Goal: Information Seeking & Learning: Learn about a topic

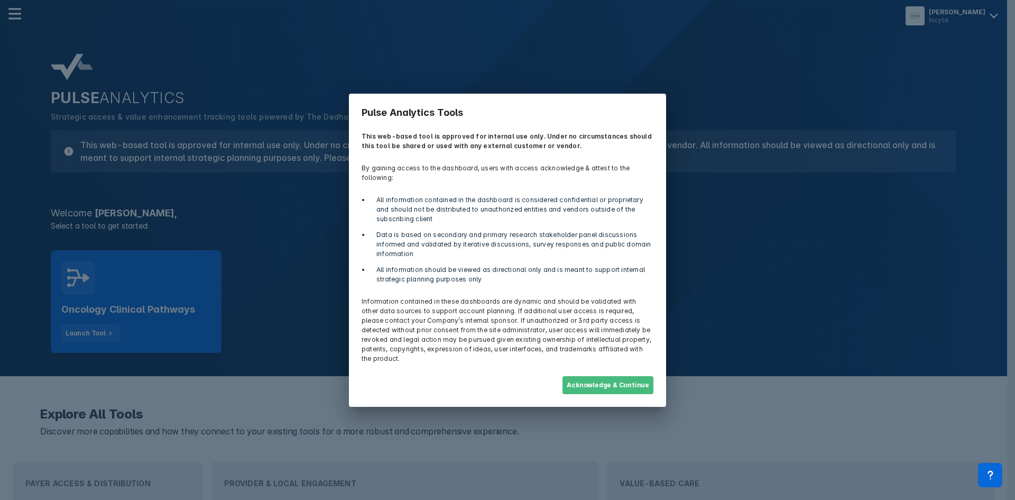
click at [612, 376] on button "Acknowledge & Continue" at bounding box center [607, 385] width 91 height 18
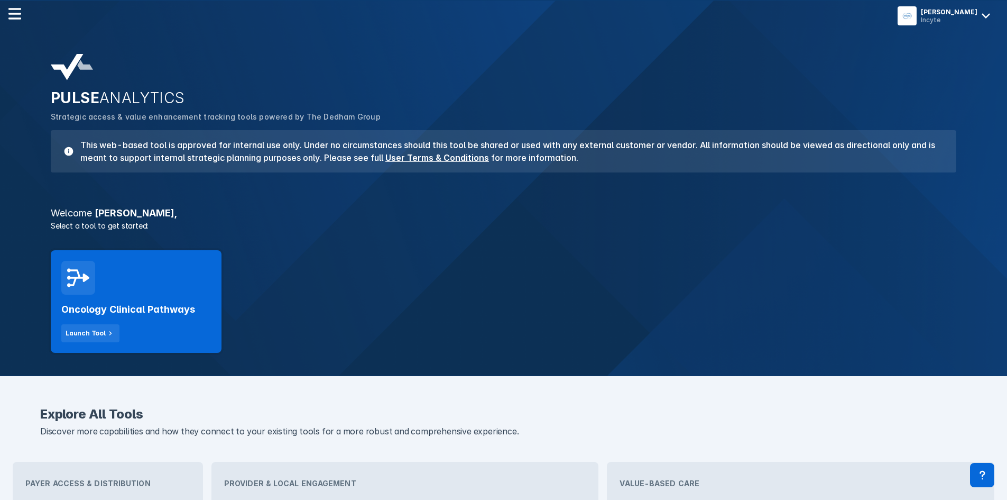
click at [583, 313] on div "Oncology Clinical Pathways Launch Tool" at bounding box center [503, 301] width 918 height 115
click at [108, 282] on div "Oncology Clinical Pathways Launch Tool" at bounding box center [136, 301] width 171 height 103
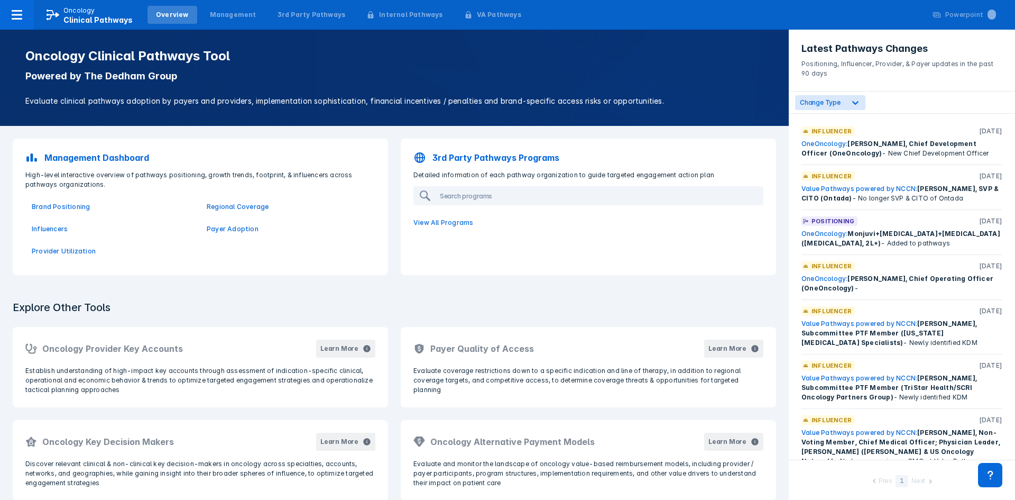
drag, startPoint x: 130, startPoint y: 261, endPoint x: 95, endPoint y: 300, distance: 52.5
click at [95, 300] on h3 "Explore Other Tools" at bounding box center [61, 307] width 110 height 26
drag, startPoint x: 215, startPoint y: 300, endPoint x: 266, endPoint y: 269, distance: 60.5
drag, startPoint x: 293, startPoint y: 252, endPoint x: 326, endPoint y: 230, distance: 39.6
drag, startPoint x: 328, startPoint y: 237, endPoint x: 347, endPoint y: 208, distance: 35.5
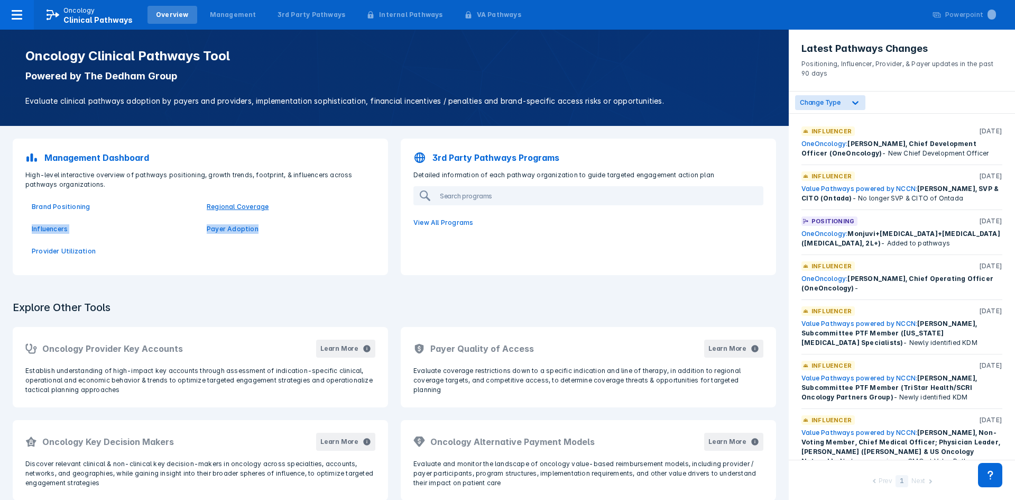
click at [347, 208] on div "Brand Positioning Regional Coverage Influencers Payer Adoption Provider Utiliza…" at bounding box center [200, 228] width 363 height 79
click at [348, 207] on p "Regional Coverage" at bounding box center [288, 207] width 162 height 10
click at [843, 232] on link "OneOncology:" at bounding box center [824, 233] width 46 height 8
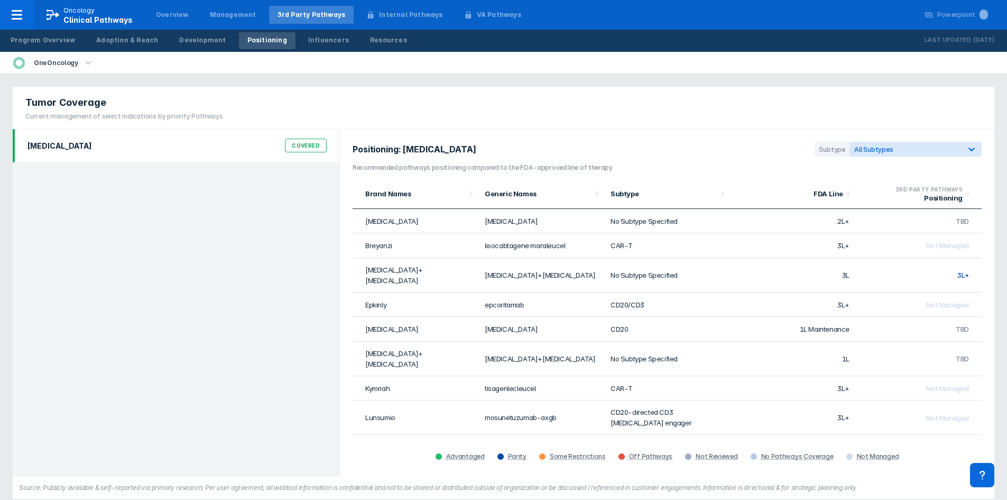
drag, startPoint x: 591, startPoint y: 165, endPoint x: 577, endPoint y: 157, distance: 15.9
click at [577, 157] on section "Positioning: Follicular Lymphoma Subtype All Subtypes" at bounding box center [667, 152] width 629 height 21
click at [957, 448] on div "2L+" at bounding box center [963, 452] width 12 height 8
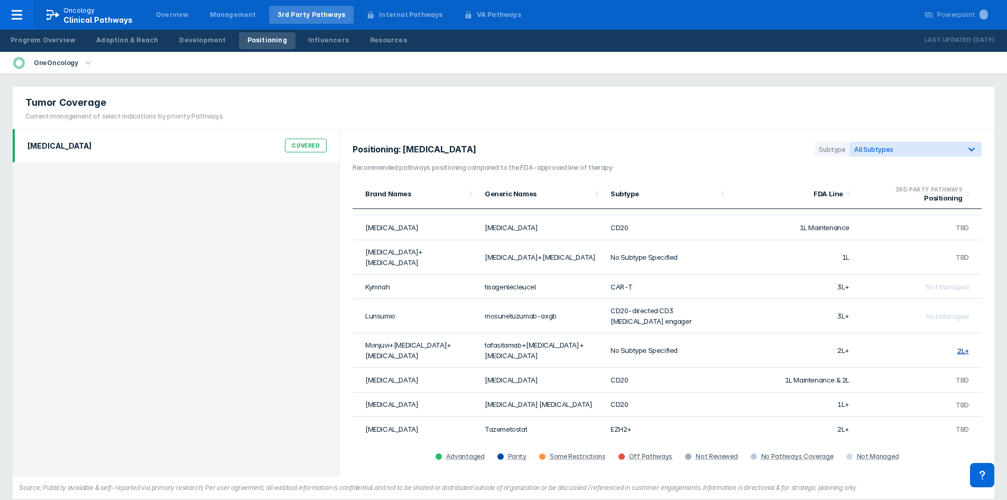
drag, startPoint x: 914, startPoint y: 385, endPoint x: 925, endPoint y: 335, distance: 51.0
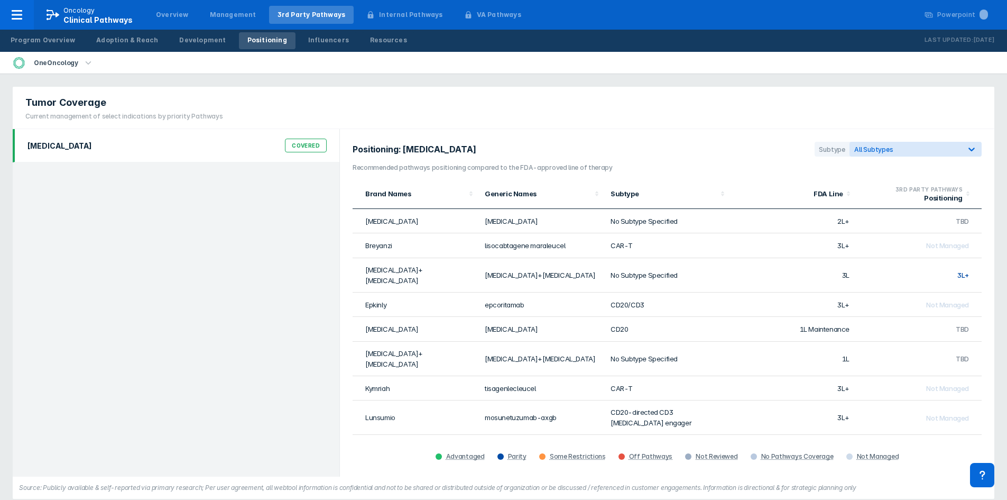
drag, startPoint x: 928, startPoint y: 289, endPoint x: 923, endPoint y: 250, distance: 39.6
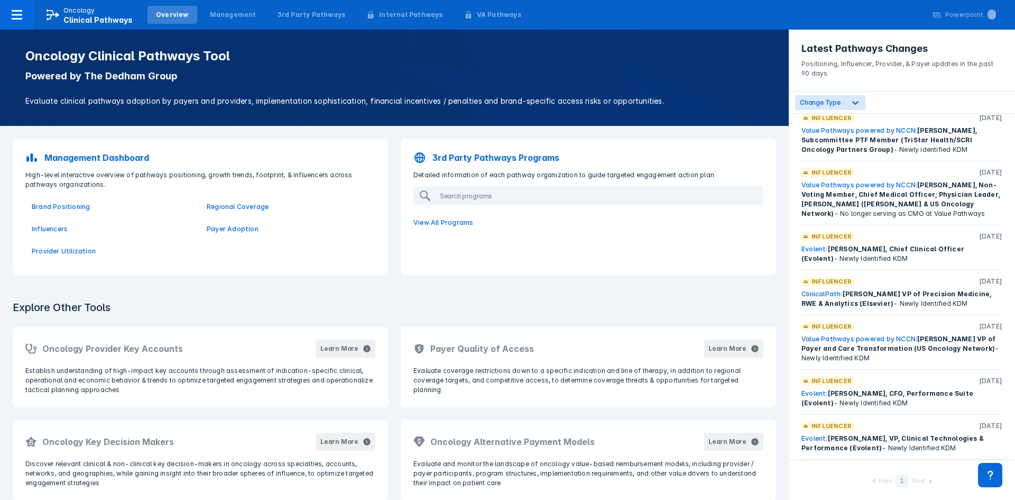
scroll to position [242, 0]
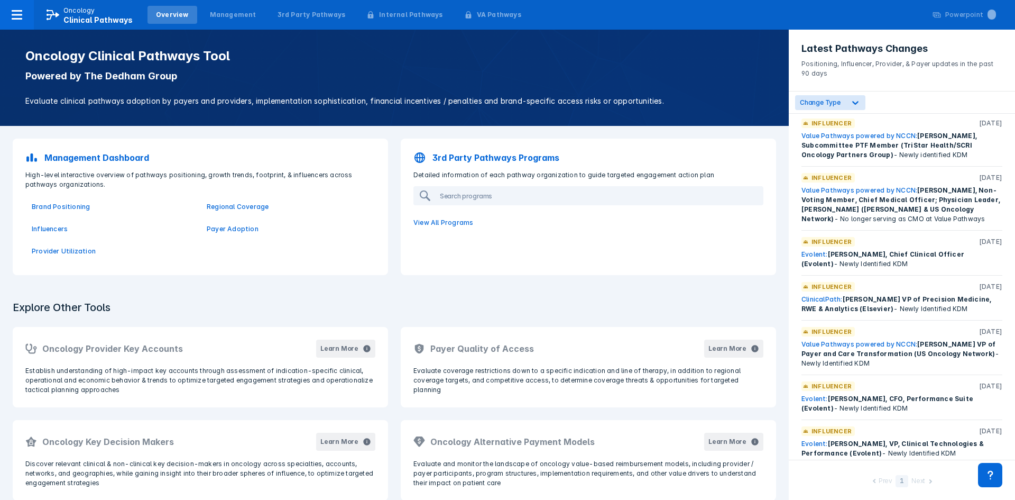
drag, startPoint x: 911, startPoint y: 327, endPoint x: 921, endPoint y: 309, distance: 20.6
drag, startPoint x: 543, startPoint y: 296, endPoint x: 504, endPoint y: 312, distance: 41.9
click at [510, 311] on div "Explore Other Tools Oncology Provider Key Accounts Learn More Establish underst…" at bounding box center [394, 442] width 789 height 309
drag, startPoint x: 504, startPoint y: 312, endPoint x: 527, endPoint y: 299, distance: 26.1
drag, startPoint x: 547, startPoint y: 280, endPoint x: 564, endPoint y: 266, distance: 22.2
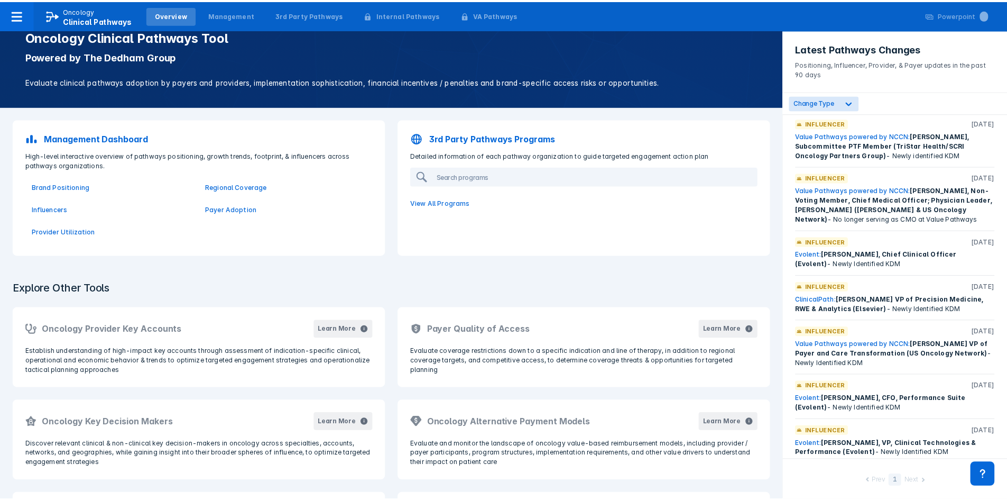
scroll to position [0, 0]
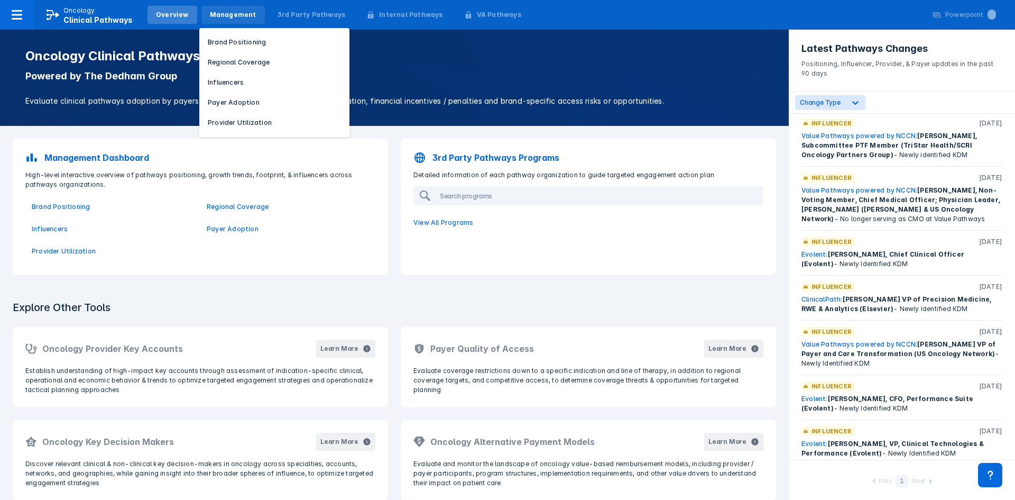
click at [232, 12] on div "Management" at bounding box center [233, 15] width 47 height 10
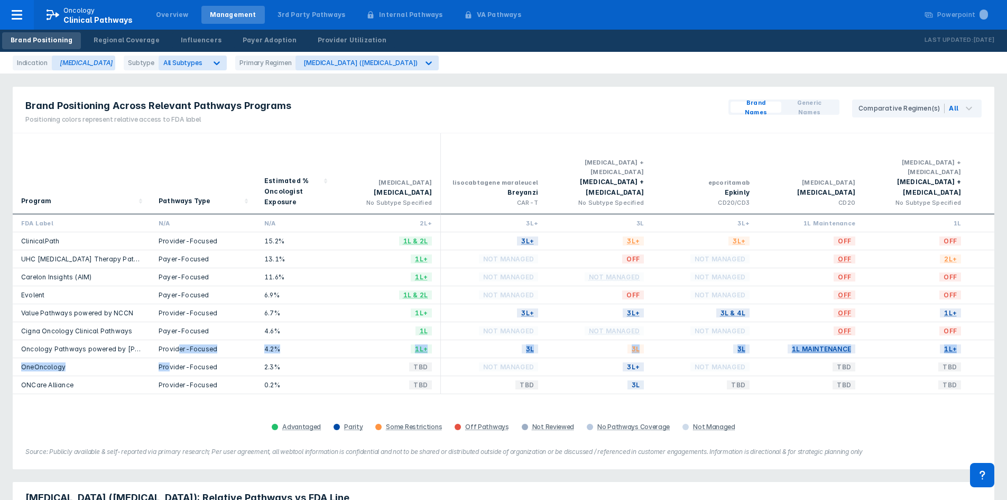
click at [178, 335] on div "FDA Label N/A N/A 2L+ 3L+ 3L 3L+ 1L Maintenance 1L 3L+ 3L+ 2L+ 1L Maintenance &…" at bounding box center [504, 304] width 982 height 180
drag, startPoint x: 178, startPoint y: 335, endPoint x: 154, endPoint y: 337, distance: 23.9
click at [177, 340] on div "Provider-Focused" at bounding box center [203, 349] width 106 height 18
click at [313, 344] on div "4.2%" at bounding box center [295, 348] width 62 height 9
click at [195, 344] on div "Provider-Focused" at bounding box center [203, 348] width 89 height 9
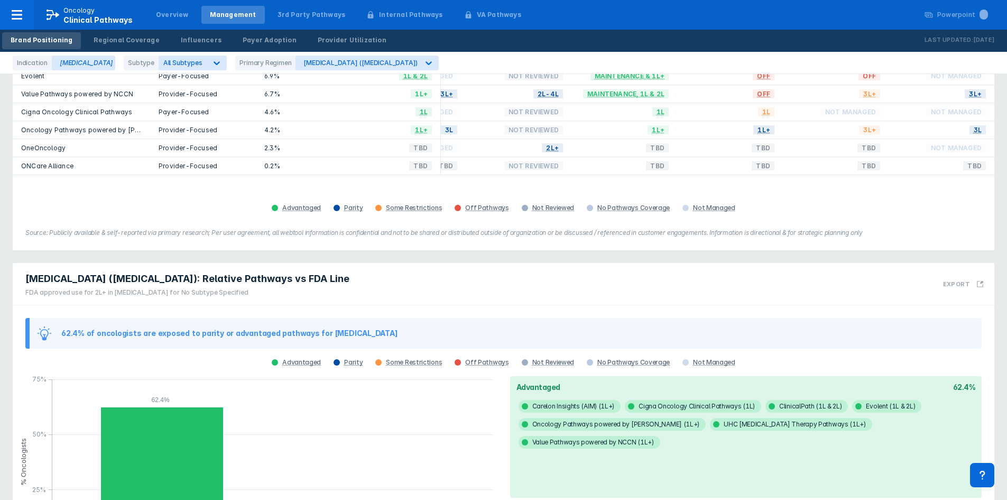
scroll to position [53, 0]
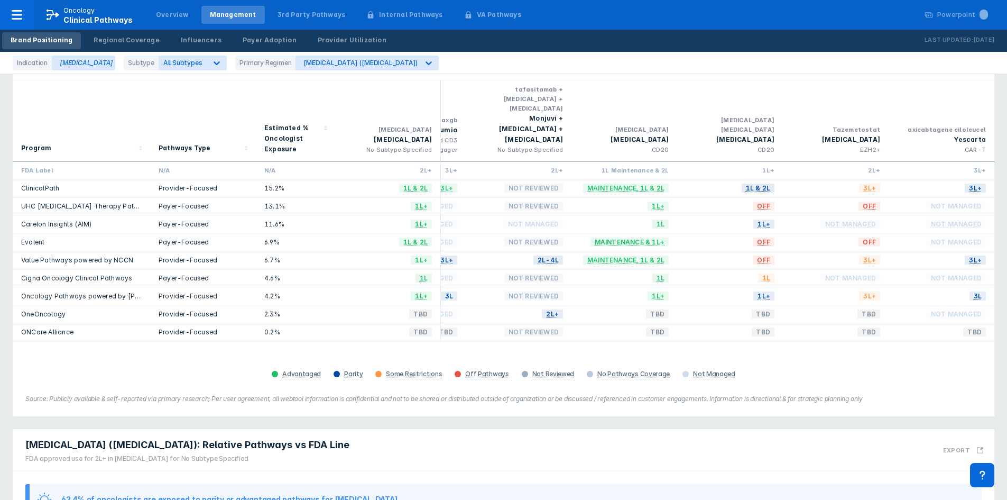
drag, startPoint x: 561, startPoint y: 340, endPoint x: 566, endPoint y: 326, distance: 14.9
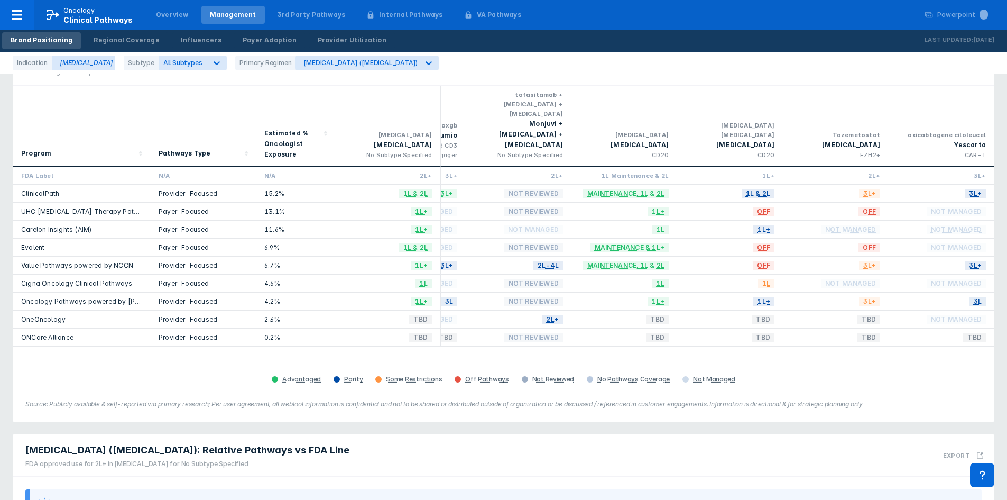
scroll to position [47, 0]
drag, startPoint x: 567, startPoint y: 339, endPoint x: 568, endPoint y: 329, distance: 10.1
click at [536, 224] on span "Not Managed" at bounding box center [533, 230] width 59 height 12
click at [522, 203] on div "Not Reviewed" at bounding box center [519, 212] width 106 height 18
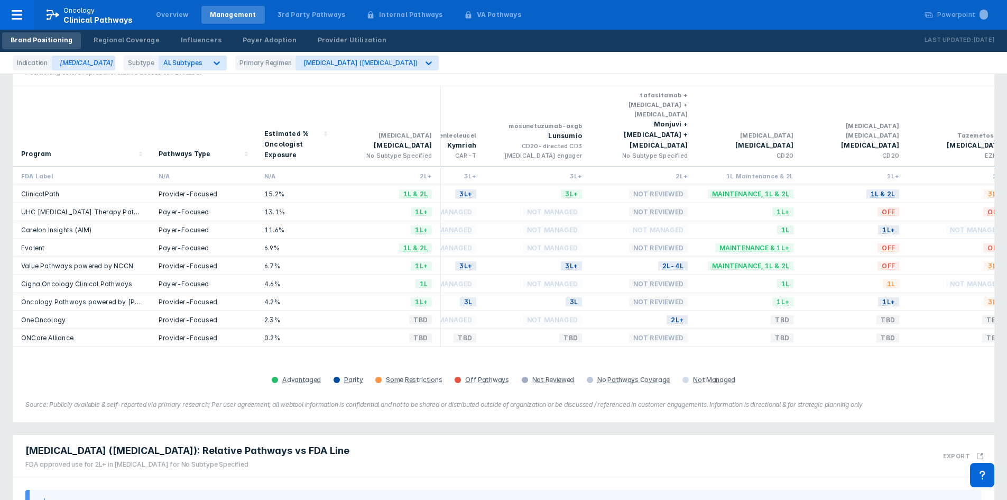
scroll to position [0, 592]
click at [703, 36] on div "Brand Positioning Regional Coverage Influencers Payer Adoption Provider Utiliza…" at bounding box center [503, 41] width 1007 height 22
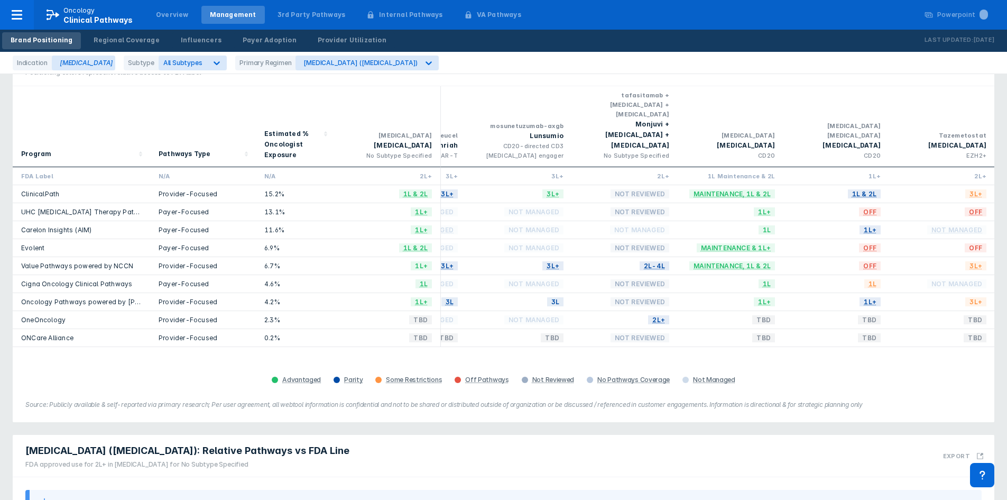
drag, startPoint x: 569, startPoint y: 332, endPoint x: 534, endPoint y: 327, distance: 35.3
click at [534, 329] on div "TBD" at bounding box center [519, 338] width 106 height 18
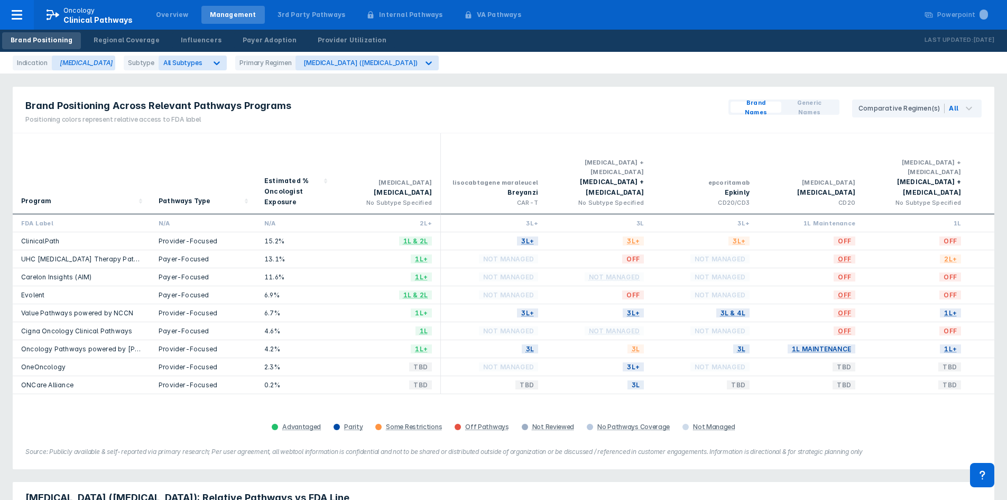
scroll to position [0, 26]
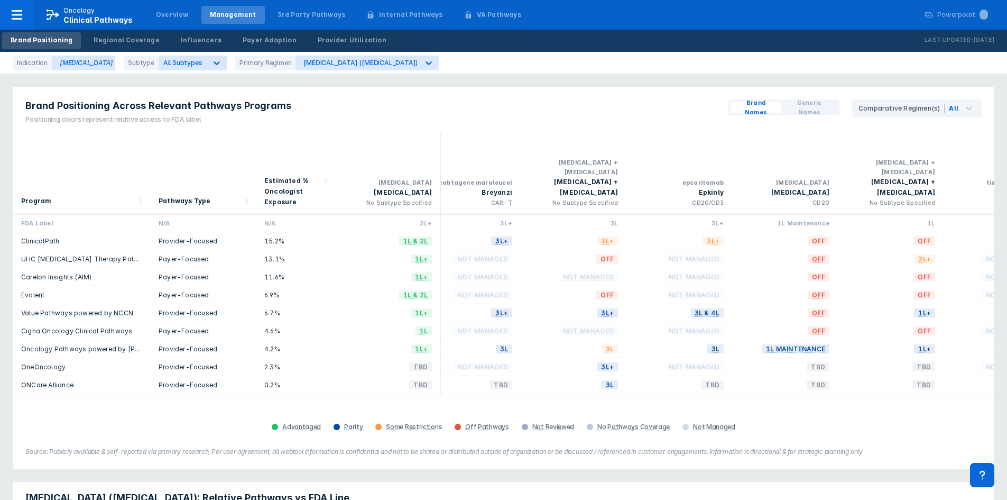
drag, startPoint x: 87, startPoint y: 165, endPoint x: 116, endPoint y: 141, distance: 37.5
drag, startPoint x: 106, startPoint y: 154, endPoint x: 101, endPoint y: 171, distance: 17.6
click at [87, 164] on div "Program" at bounding box center [81, 173] width 121 height 72
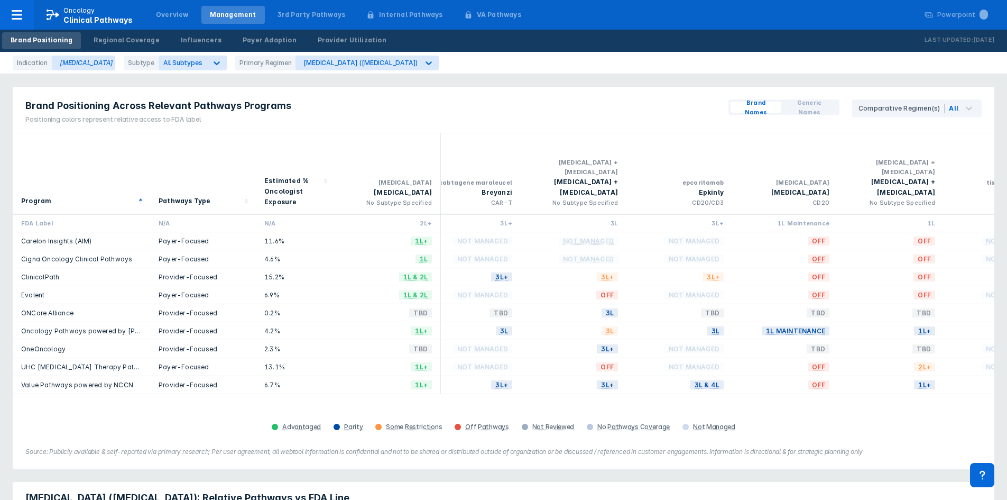
drag, startPoint x: 105, startPoint y: 171, endPoint x: 75, endPoint y: 164, distance: 30.3
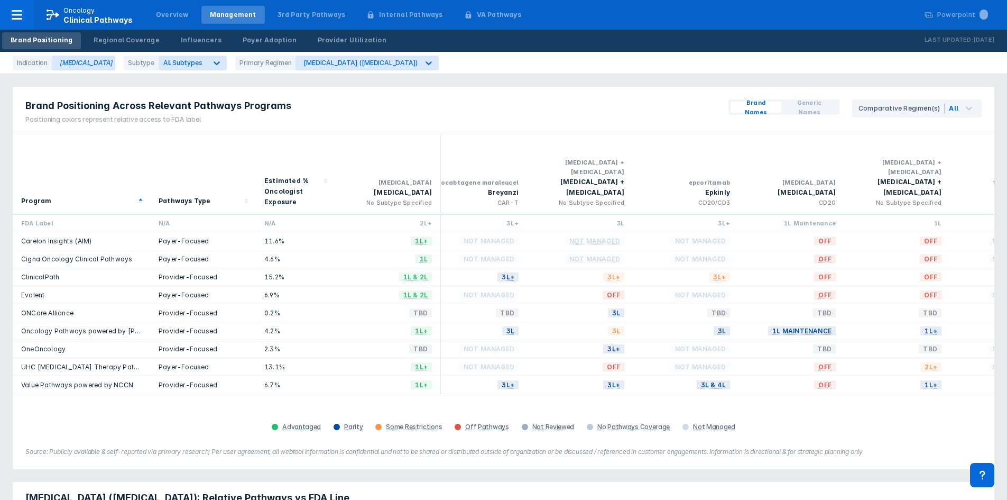
scroll to position [0, 0]
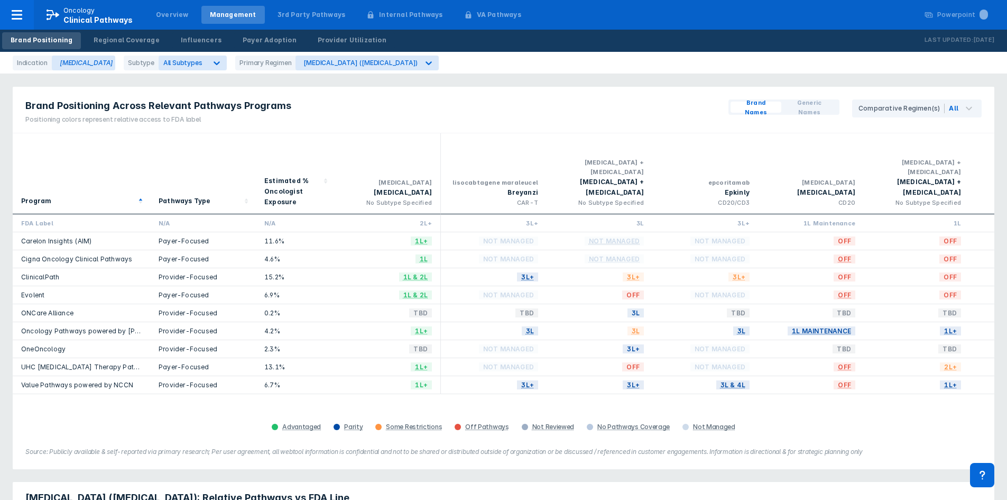
drag, startPoint x: 75, startPoint y: 164, endPoint x: -3, endPoint y: 146, distance: 80.4
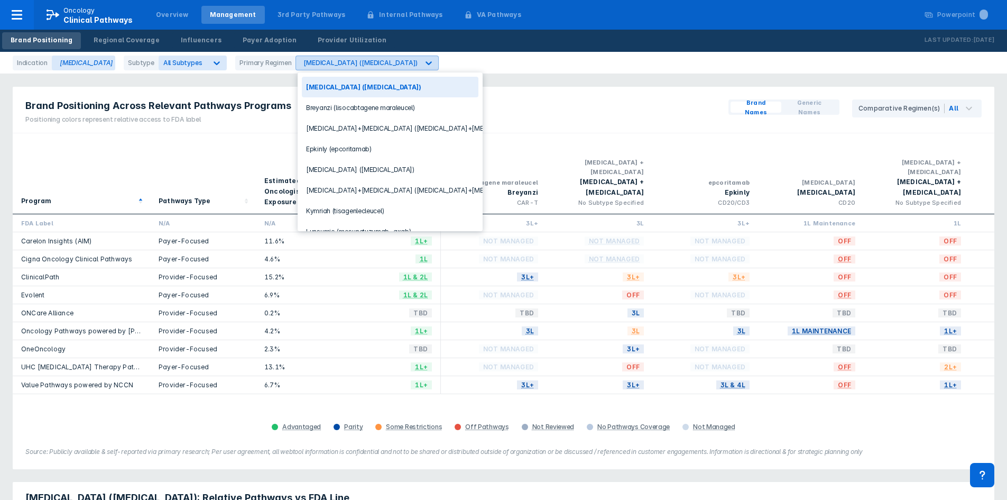
click at [426, 63] on icon at bounding box center [429, 63] width 6 height 4
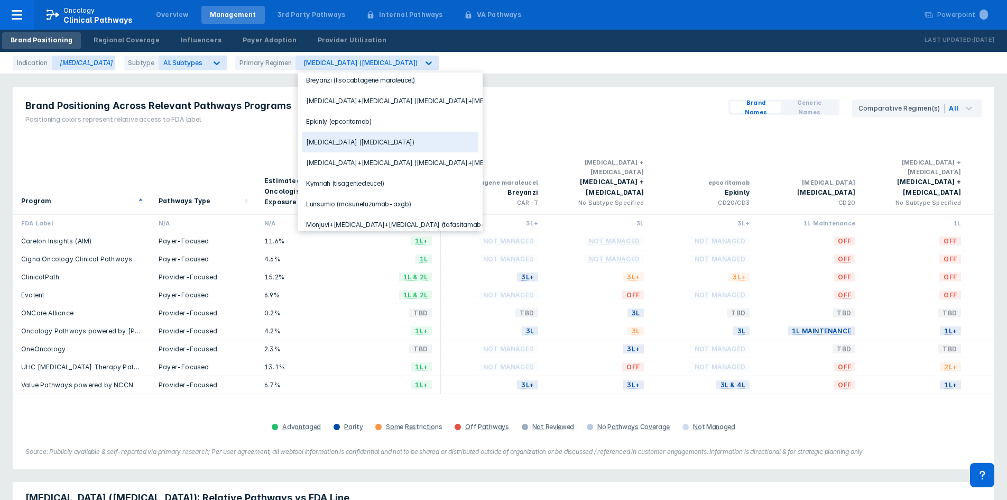
scroll to position [126, 0]
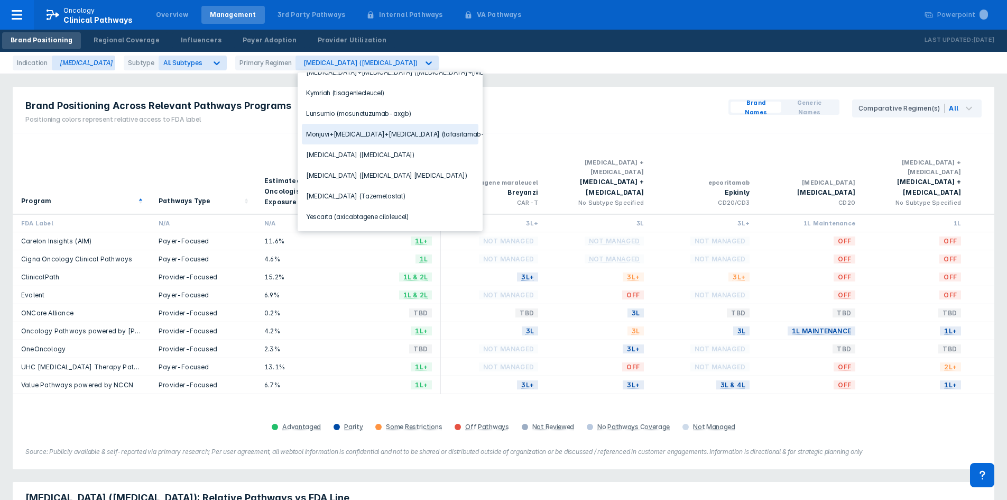
click at [367, 125] on div "Monjuvi+Revlimid+Rituxan (tafasitamab+lenalidomide+rituximab)" at bounding box center [390, 134] width 177 height 21
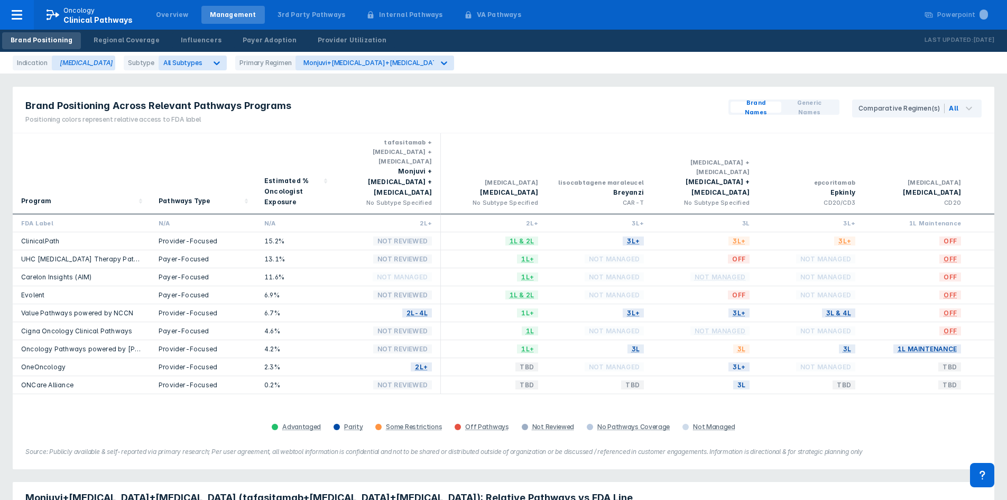
click at [516, 127] on div "Brand Positioning Across Relevant Pathways Programs Positioning colors represen…" at bounding box center [504, 110] width 982 height 47
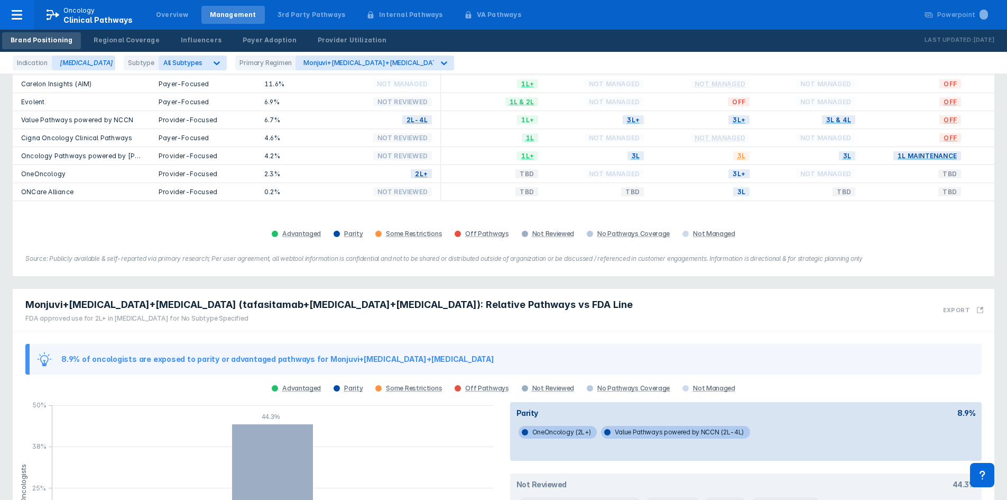
scroll to position [191, 0]
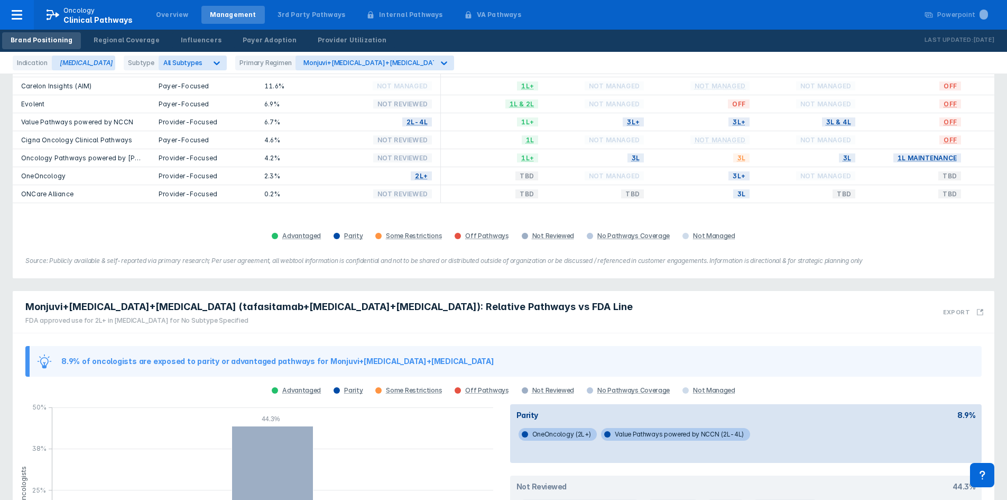
drag, startPoint x: 451, startPoint y: 297, endPoint x: 464, endPoint y: 278, distance: 23.2
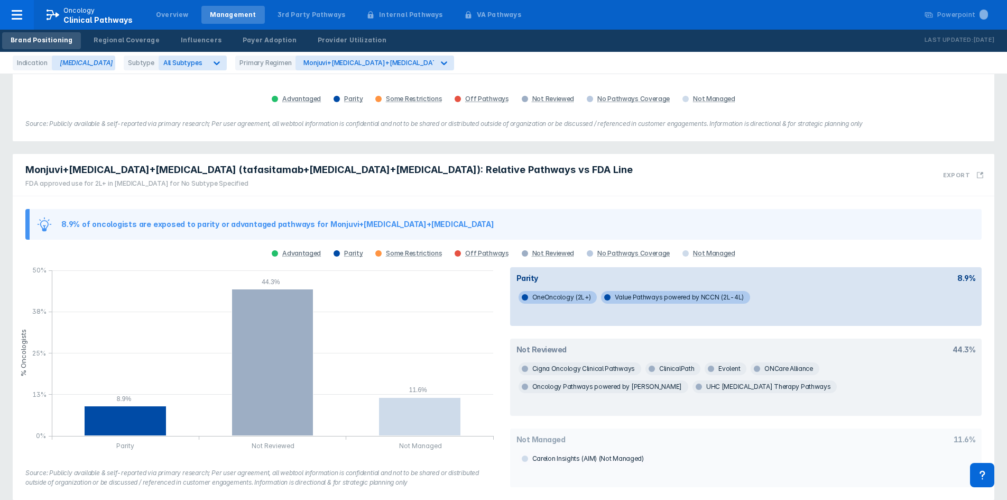
scroll to position [328, 0]
click at [585, 451] on span "Carelon Insights (AIM) (Not Managed)" at bounding box center [585, 457] width 132 height 13
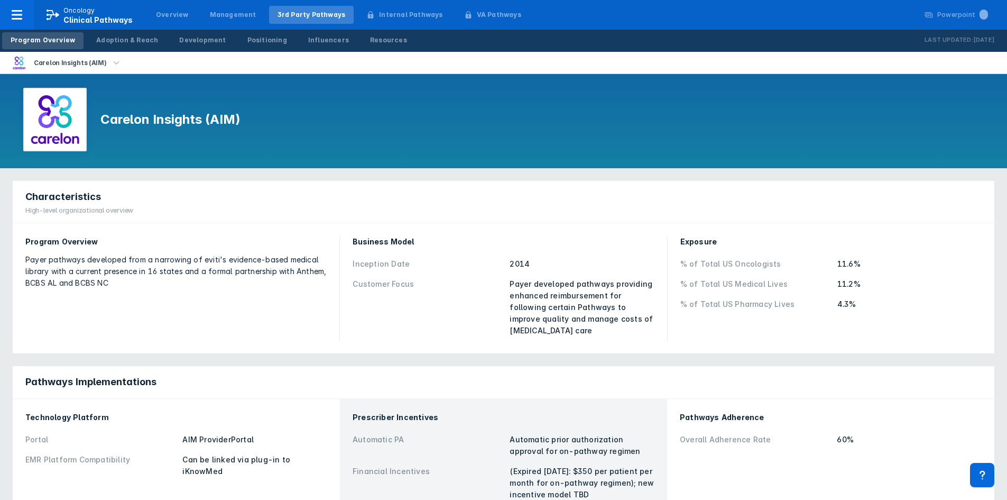
drag, startPoint x: 181, startPoint y: 313, endPoint x: 180, endPoint y: 293, distance: 19.6
click at [180, 293] on div "Program Overview Payer pathways developed from a narrowing of eviti's evidence-…" at bounding box center [176, 287] width 314 height 117
drag, startPoint x: 178, startPoint y: 289, endPoint x: 163, endPoint y: 299, distance: 17.2
click at [163, 298] on div "Program Overview Payer pathways developed from a narrowing of eviti's evidence-…" at bounding box center [176, 287] width 314 height 117
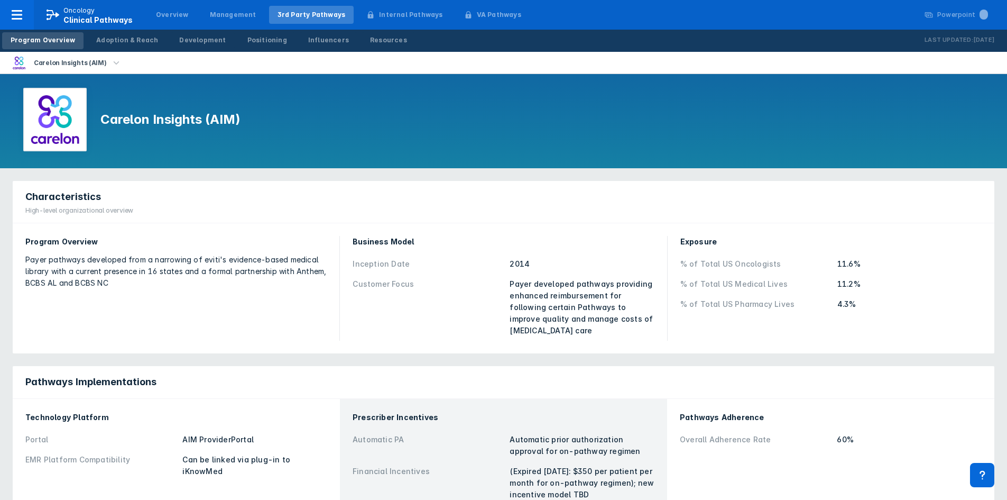
drag, startPoint x: 167, startPoint y: 303, endPoint x: 189, endPoint y: 293, distance: 24.2
drag, startPoint x: 189, startPoint y: 293, endPoint x: 209, endPoint y: 278, distance: 25.3
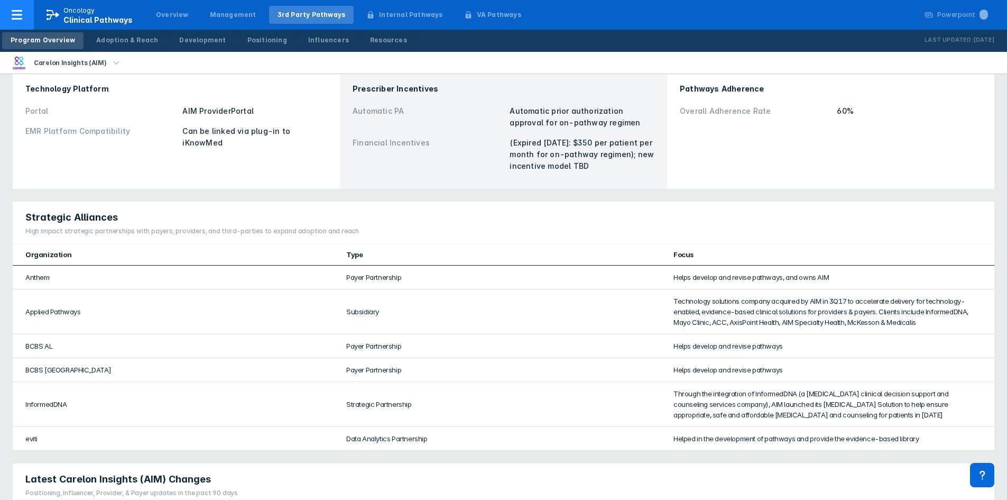
scroll to position [370, 0]
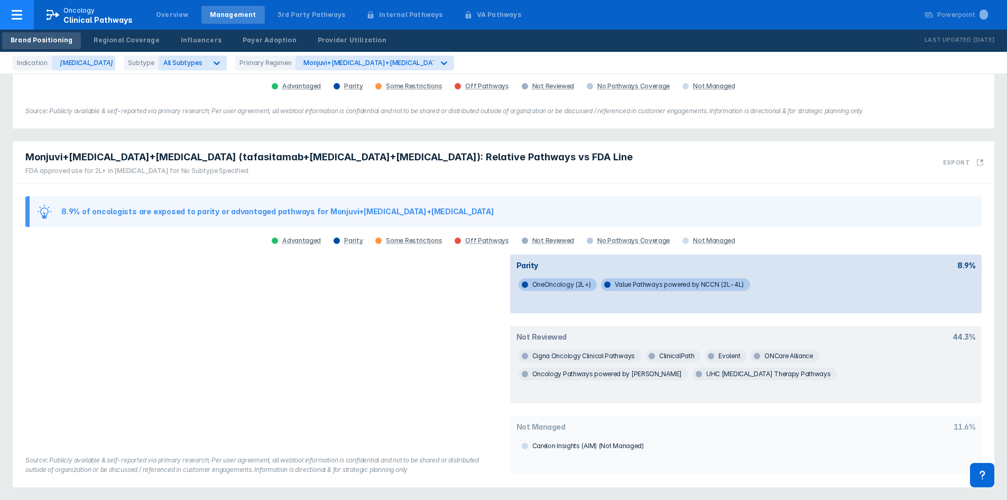
scroll to position [328, 0]
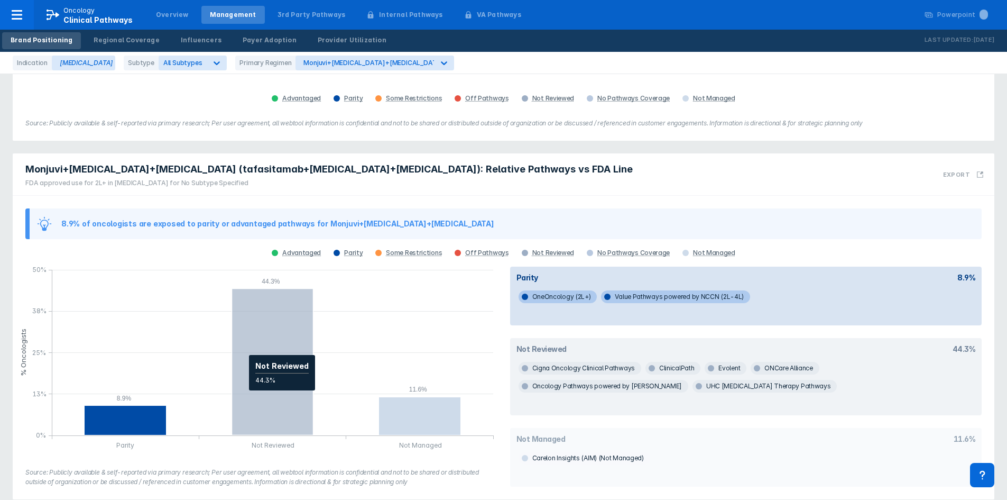
click at [244, 337] on icon "column chart , with 1 column series, . Y-scale minimum value is 0 , maximum val…" at bounding box center [272, 362] width 81 height 146
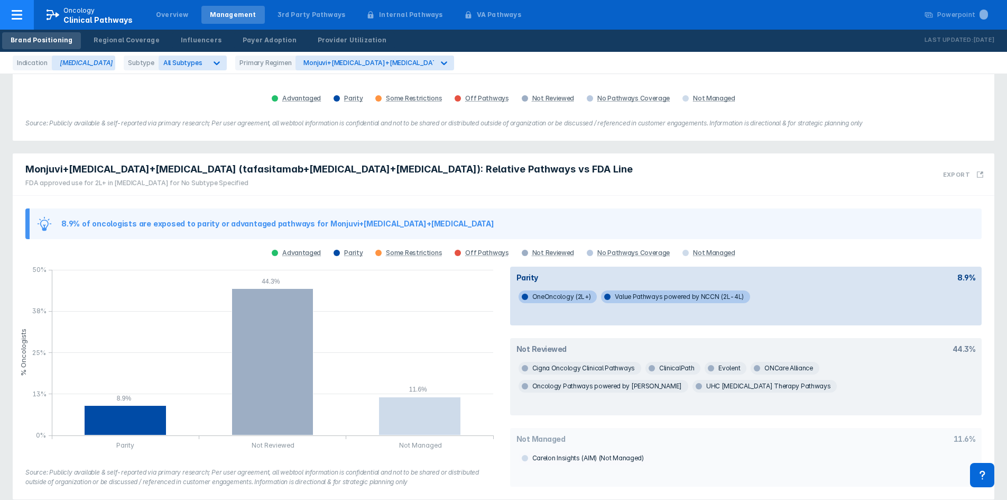
click at [71, 16] on span "Clinical Pathways" at bounding box center [97, 19] width 69 height 9
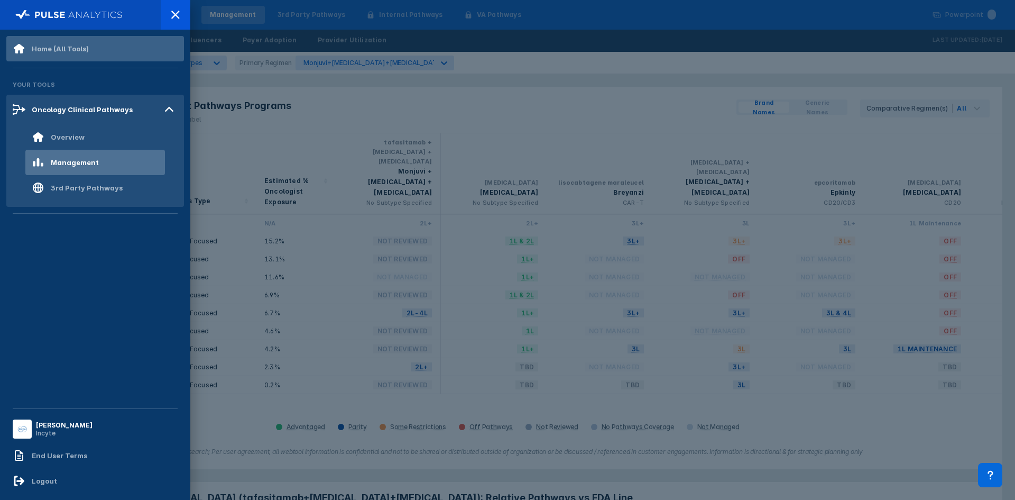
click at [49, 45] on div "Home (All Tools)" at bounding box center [60, 48] width 57 height 8
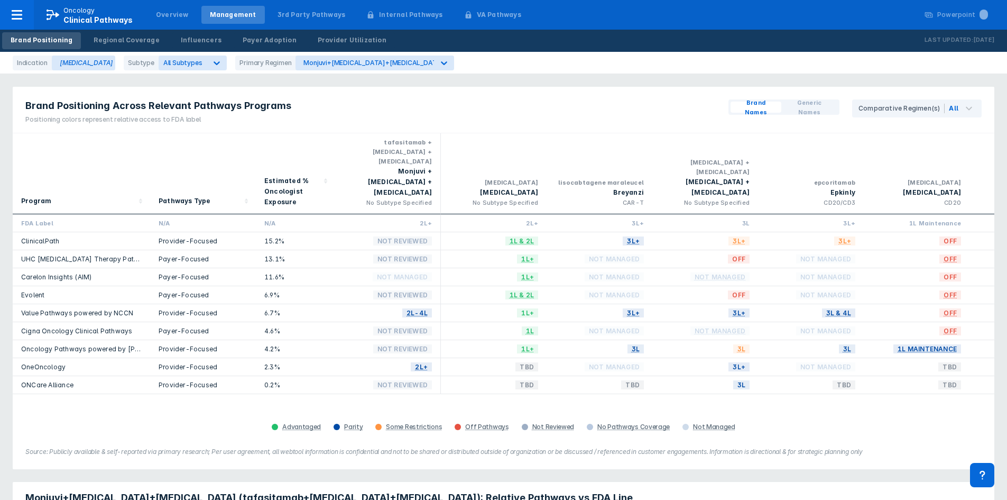
click at [108, 150] on div "Program" at bounding box center [81, 173] width 121 height 72
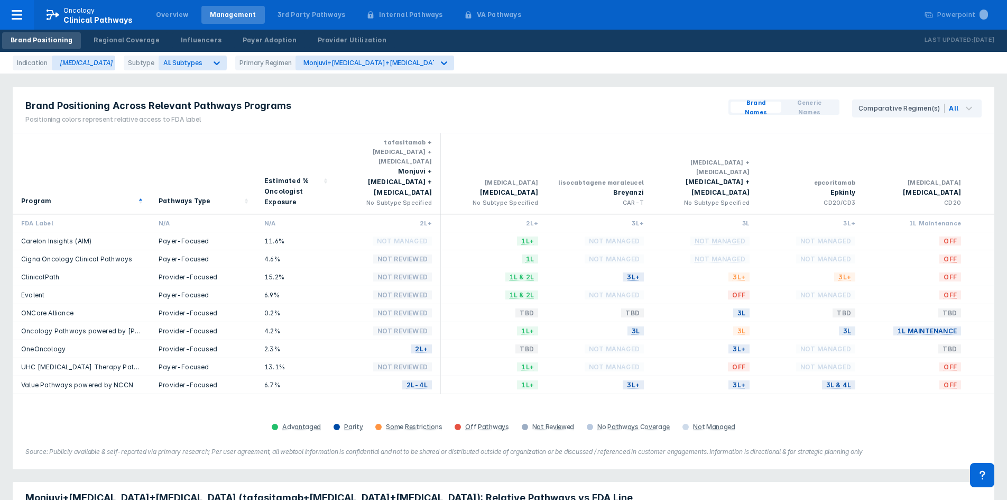
click at [299, 176] on div "Estimated % Oncologist Exposure" at bounding box center [292, 192] width 56 height 32
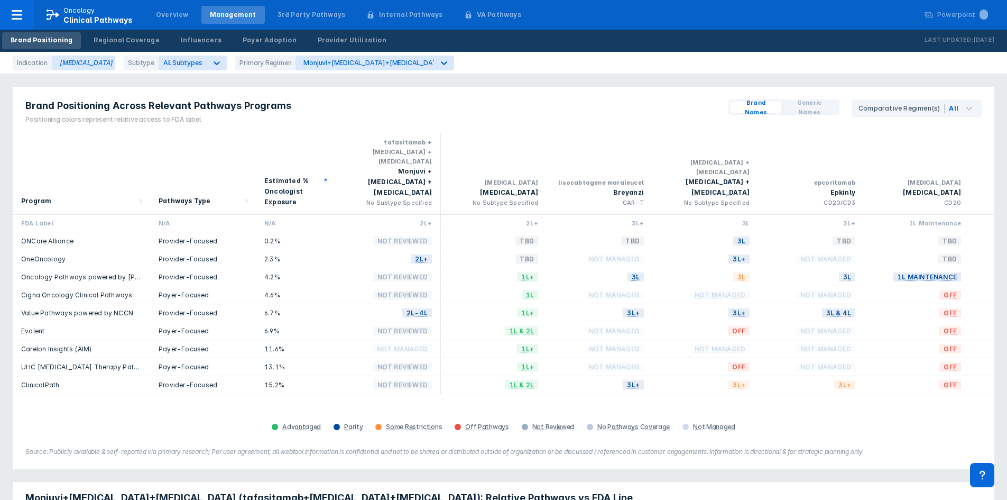
click at [298, 176] on div "Estimated % Oncologist Exposure" at bounding box center [292, 192] width 56 height 32
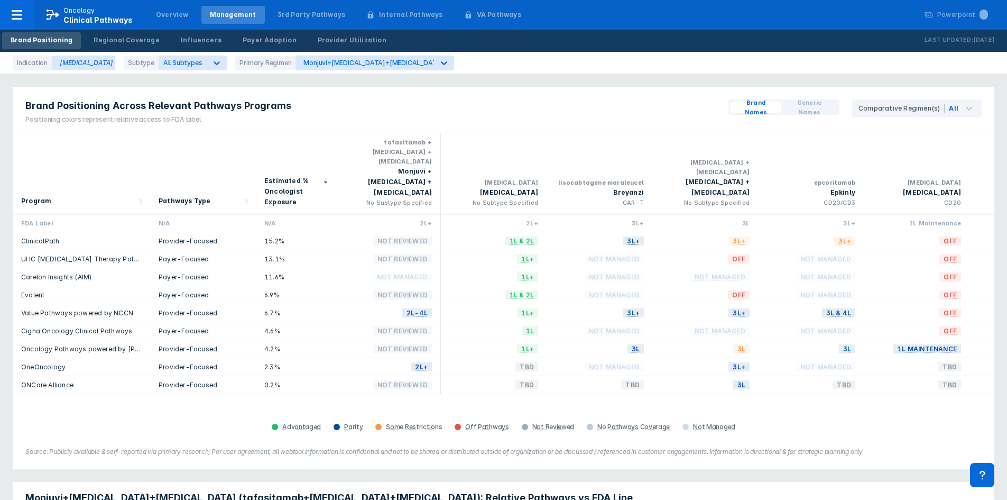
click at [203, 236] on div "Provider-Focused" at bounding box center [203, 240] width 89 height 9
click at [180, 308] on div "Provider-Focused" at bounding box center [203, 312] width 89 height 9
click at [176, 344] on div "Provider-Focused" at bounding box center [203, 348] width 89 height 9
click at [179, 362] on div "Provider-Focused" at bounding box center [203, 366] width 89 height 9
drag, startPoint x: 189, startPoint y: 331, endPoint x: 197, endPoint y: 320, distance: 13.6
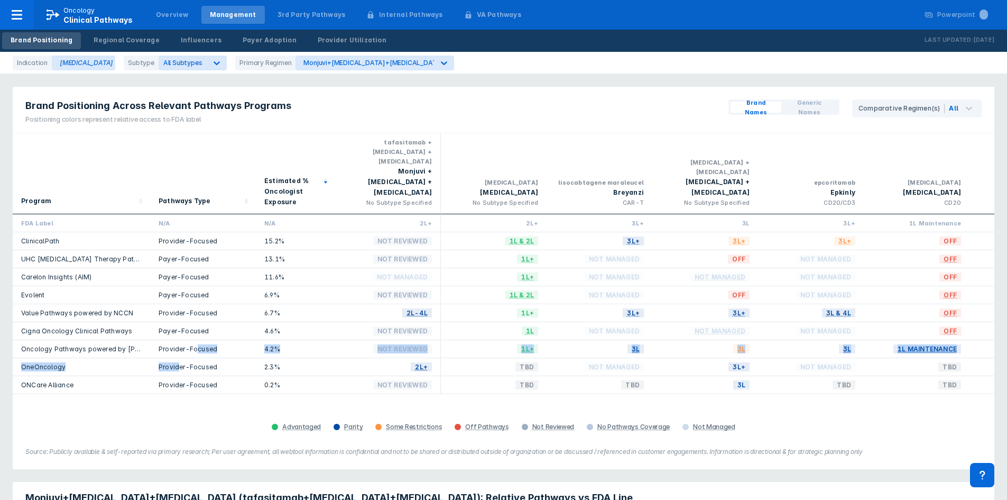
click at [197, 320] on div "FDA Label N/A N/A 2L+ 2L+ 3L+ 3L 3L+ 1L Maintenance 1L 3L+ 3L+ 1L Maintenance &…" at bounding box center [504, 304] width 982 height 180
click at [197, 340] on div "Provider-Focused" at bounding box center [203, 349] width 106 height 18
drag, startPoint x: 187, startPoint y: 343, endPoint x: 208, endPoint y: 318, distance: 32.2
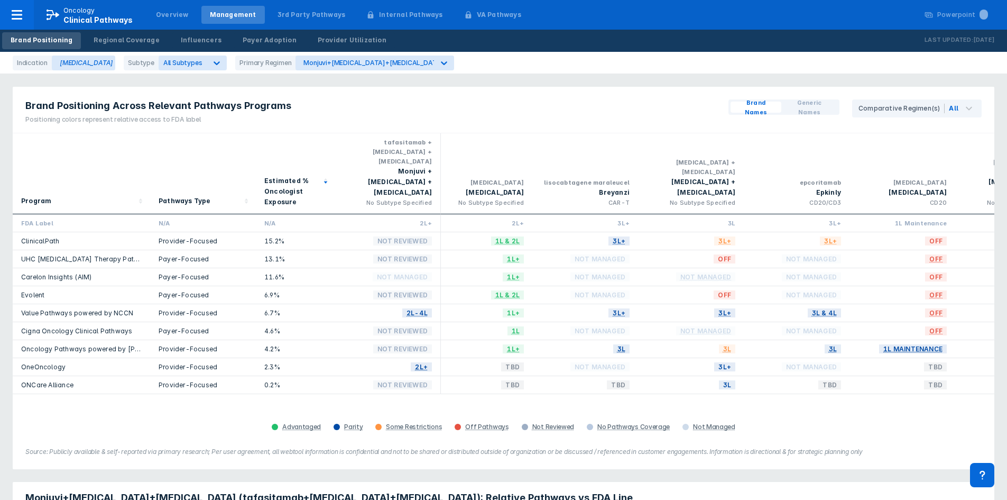
drag, startPoint x: 208, startPoint y: 317, endPoint x: 223, endPoint y: 294, distance: 26.4
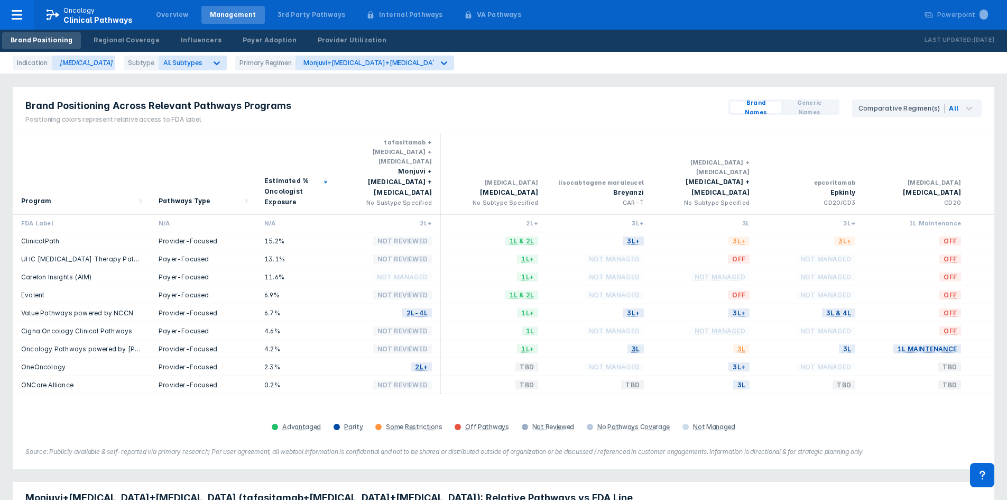
drag, startPoint x: 253, startPoint y: 310, endPoint x: 83, endPoint y: 289, distance: 171.5
click at [841, 307] on span "3L & 4L" at bounding box center [838, 313] width 33 height 12
drag, startPoint x: 842, startPoint y: 293, endPoint x: 873, endPoint y: 152, distance: 144.6
click at [873, 152] on div "obinutuzumab Gazyva CD20" at bounding box center [916, 173] width 89 height 72
drag, startPoint x: 871, startPoint y: 153, endPoint x: 879, endPoint y: 134, distance: 20.8
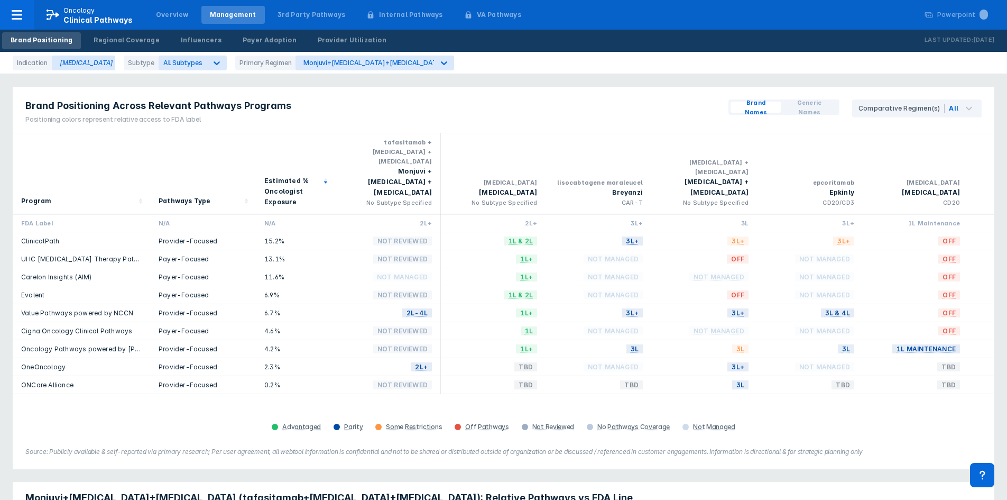
scroll to position [0, 2]
drag, startPoint x: 877, startPoint y: 159, endPoint x: 884, endPoint y: 144, distance: 17.0
drag, startPoint x: 908, startPoint y: 136, endPoint x: 892, endPoint y: 132, distance: 16.4
click at [826, 104] on span "Generic Names" at bounding box center [810, 107] width 48 height 19
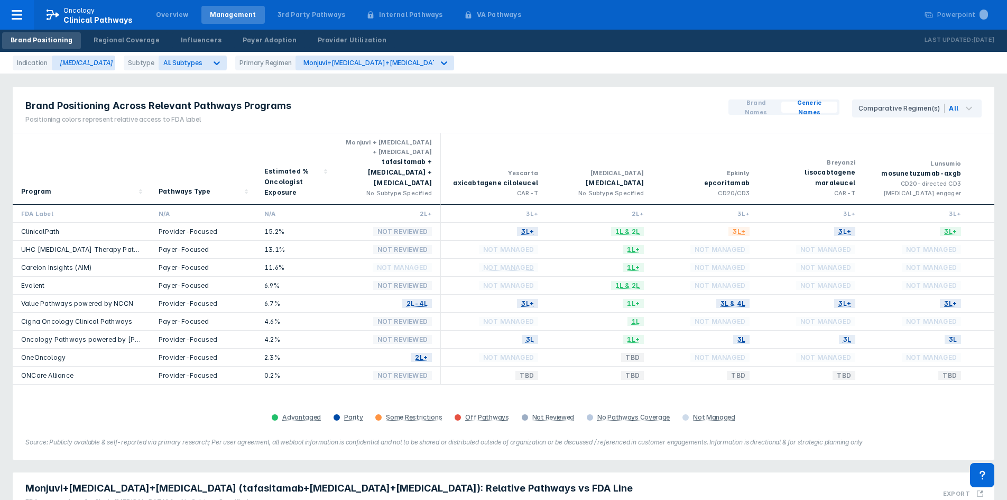
click at [761, 106] on span "Brand Names" at bounding box center [756, 107] width 42 height 19
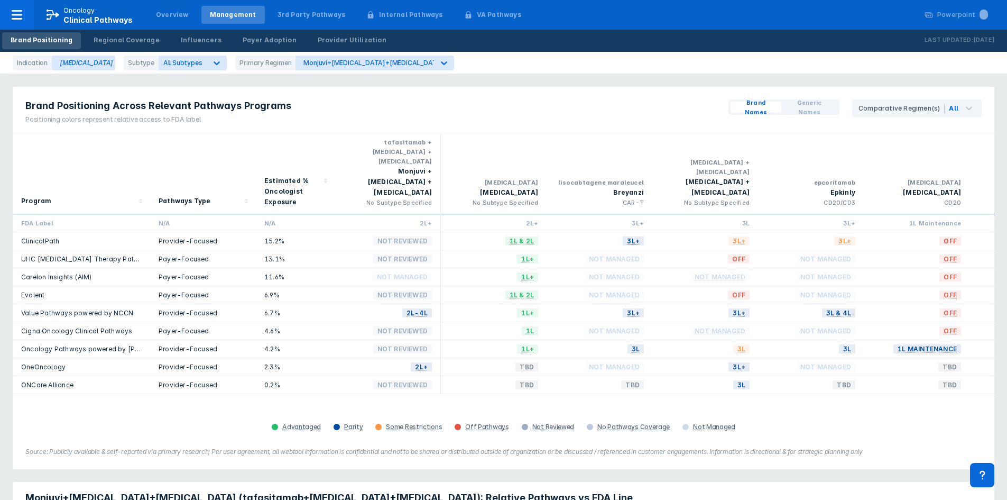
drag, startPoint x: 225, startPoint y: 402, endPoint x: 253, endPoint y: 353, distance: 57.3
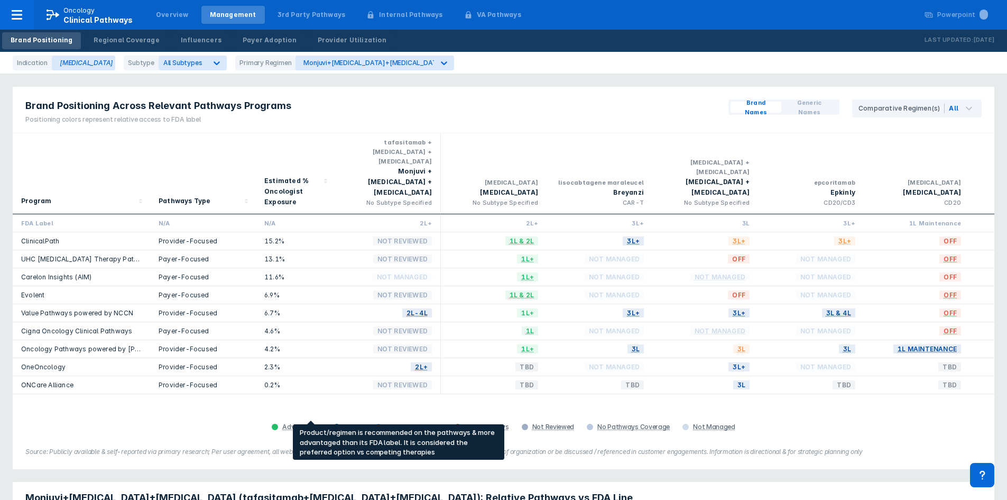
click at [316, 422] on div "Advantaged" at bounding box center [301, 426] width 39 height 8
click at [314, 422] on div "Advantaged" at bounding box center [301, 426] width 39 height 8
drag, startPoint x: 314, startPoint y: 416, endPoint x: 250, endPoint y: 415, distance: 64.5
click at [250, 419] on div "Advantaged Parity Some Restrictions Off Pathways Not Reviewed No Pathways Cover…" at bounding box center [503, 426] width 969 height 15
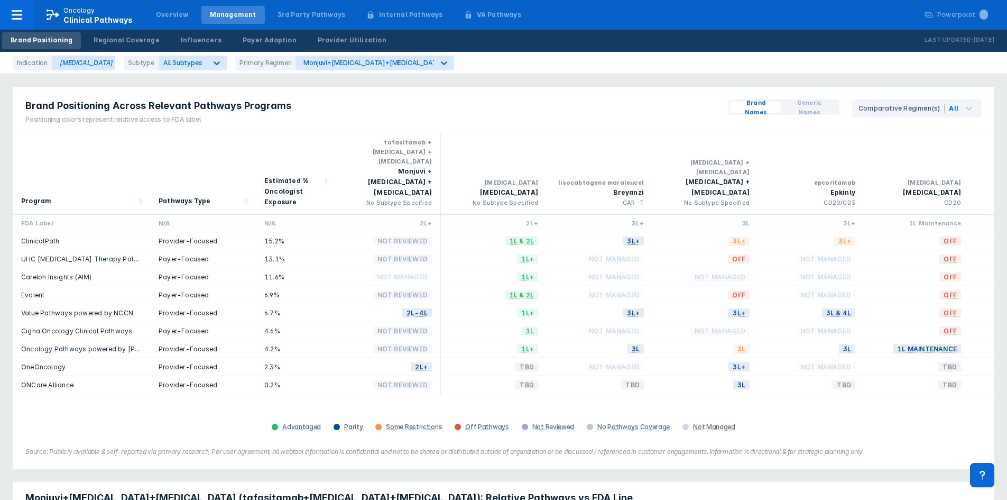
drag, startPoint x: 247, startPoint y: 421, endPoint x: 262, endPoint y: 400, distance: 25.8
drag, startPoint x: 261, startPoint y: 403, endPoint x: 265, endPoint y: 391, distance: 12.4
drag, startPoint x: 263, startPoint y: 388, endPoint x: 235, endPoint y: 405, distance: 32.6
click at [237, 405] on div "Program Pathways Type Estimated % Oncologist Exposure tafasitamab + lenalidomid…" at bounding box center [504, 283] width 982 height 301
